Goal: Navigation & Orientation: Go to known website

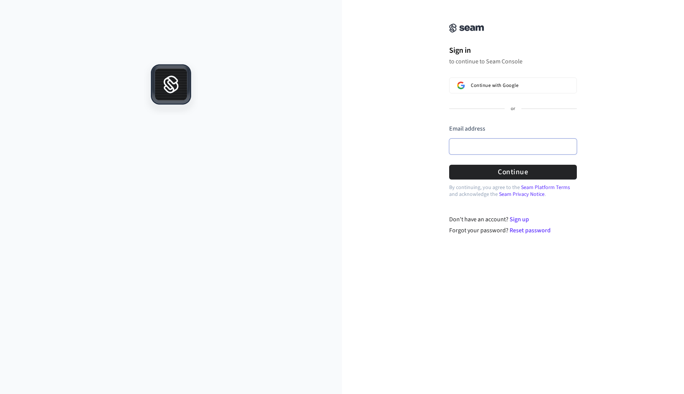
click at [470, 143] on input "Email address" at bounding box center [513, 147] width 128 height 16
click at [0, 394] on com-1password-button at bounding box center [0, 394] width 0 height 0
click at [399, 134] on div "Sign in to continue to Seam Console Continue with Google or Email address Passw…" at bounding box center [513, 122] width 342 height 226
click at [466, 148] on input "Email address" at bounding box center [513, 147] width 128 height 16
click at [220, 81] on div at bounding box center [171, 227] width 342 height 333
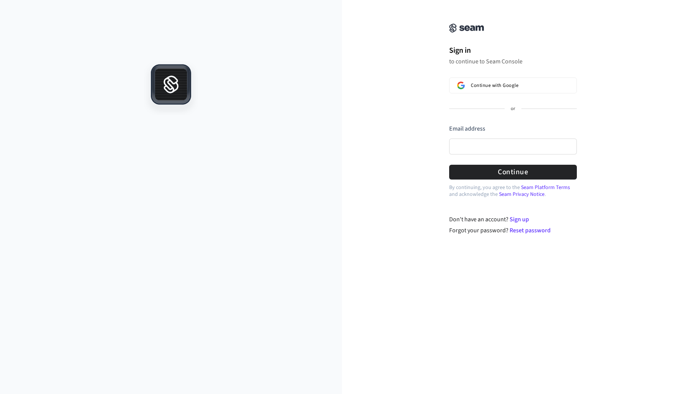
drag, startPoint x: 95, startPoint y: 47, endPoint x: 216, endPoint y: 125, distance: 144.2
click at [216, 125] on div "Sign in to continue to Seam Console Continue with Google or Email address Passw…" at bounding box center [342, 197] width 684 height 394
click at [471, 147] on input "Email address" at bounding box center [513, 147] width 128 height 16
click at [300, 76] on div at bounding box center [171, 227] width 342 height 333
drag, startPoint x: 444, startPoint y: 30, endPoint x: 476, endPoint y: 48, distance: 36.9
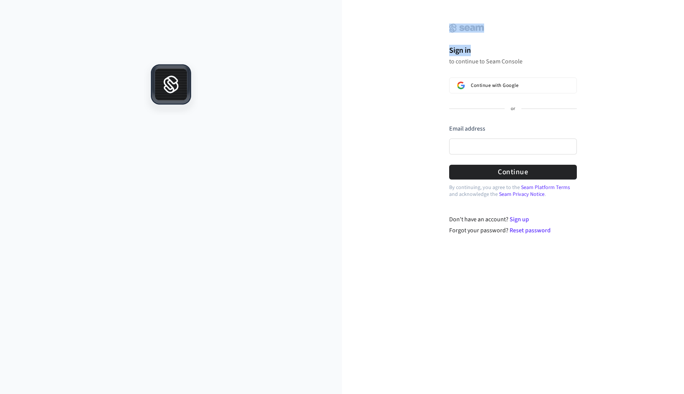
click at [476, 48] on div "Sign in to continue to Seam Console Continue with Google or Email address Passw…" at bounding box center [513, 100] width 152 height 183
click at [476, 48] on h1 "Sign in" at bounding box center [513, 50] width 128 height 11
drag, startPoint x: 450, startPoint y: 52, endPoint x: 476, endPoint y: 51, distance: 26.2
click at [476, 51] on h1 "Sign in" at bounding box center [513, 50] width 128 height 11
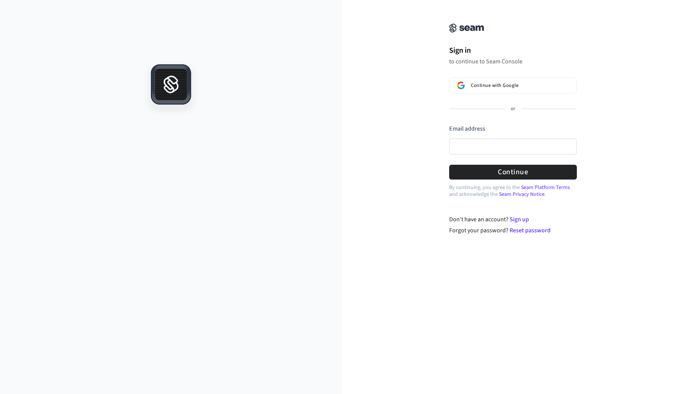
click at [502, 33] on div "Sign in to continue to Seam Console Continue with Google or Email address Passw…" at bounding box center [513, 100] width 152 height 183
drag, startPoint x: 479, startPoint y: 51, endPoint x: 450, endPoint y: 51, distance: 28.9
click at [450, 51] on h1 "Sign in" at bounding box center [513, 50] width 128 height 11
drag, startPoint x: 450, startPoint y: 52, endPoint x: 494, endPoint y: 52, distance: 44.4
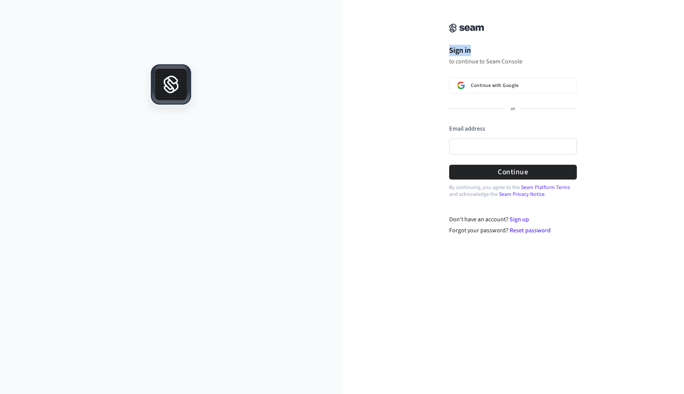
click at [494, 52] on h1 "Sign in" at bounding box center [513, 50] width 128 height 11
